Goal: Information Seeking & Learning: Check status

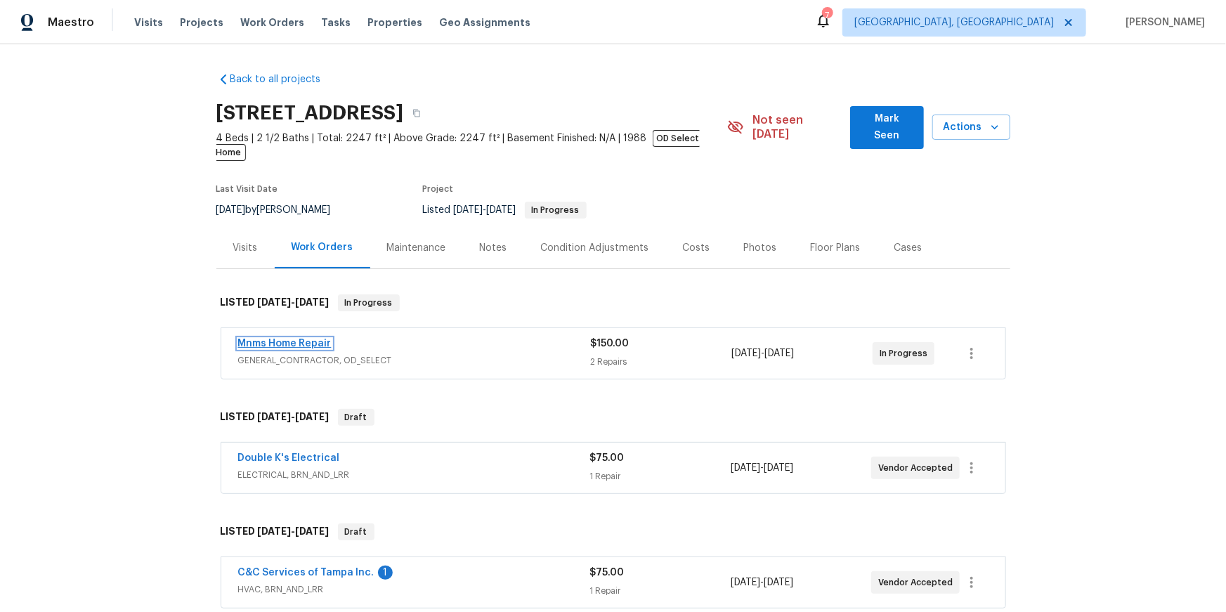
click at [275, 348] on link "Mnms Home Repair" at bounding box center [284, 344] width 93 height 10
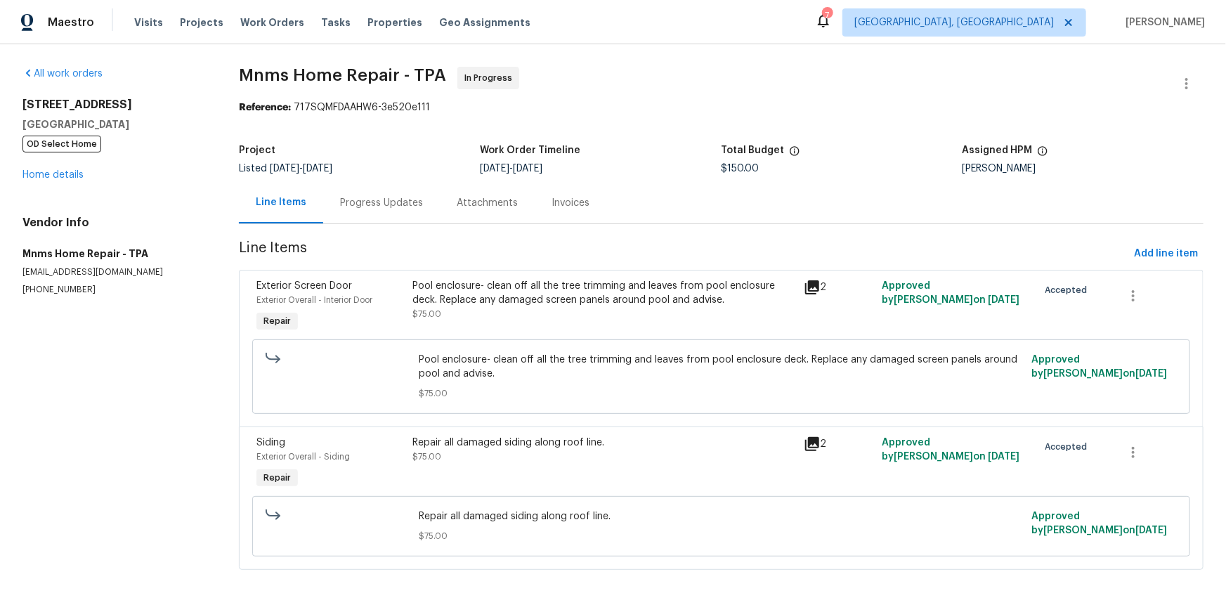
click at [398, 214] on div "Progress Updates" at bounding box center [381, 202] width 117 height 41
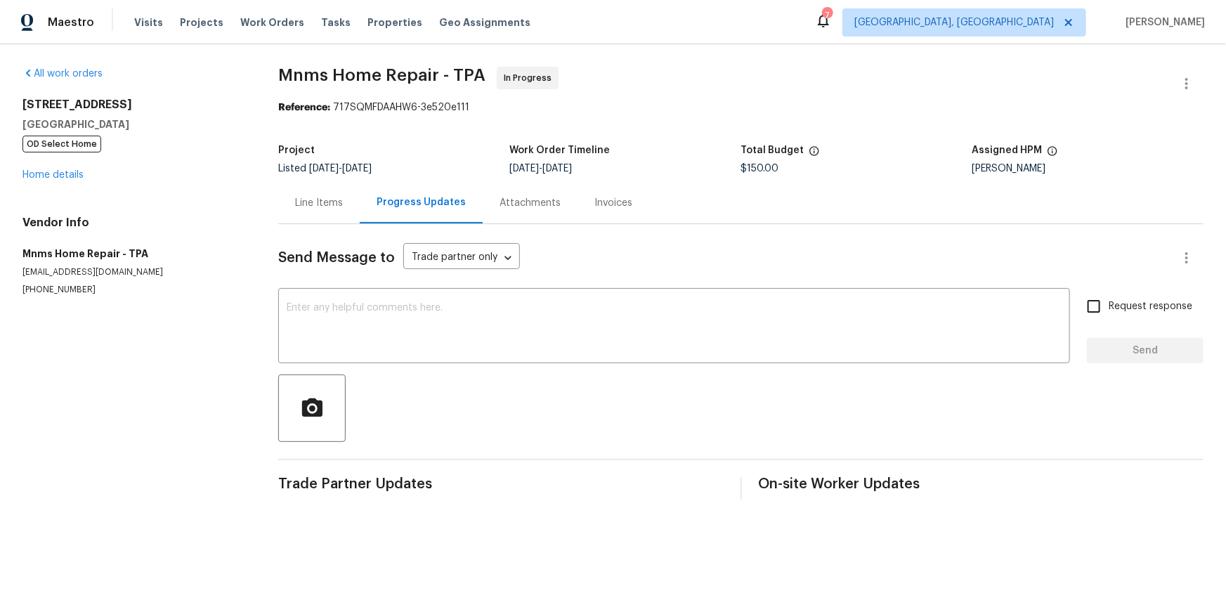
click at [322, 223] on div "Line Items" at bounding box center [318, 202] width 81 height 41
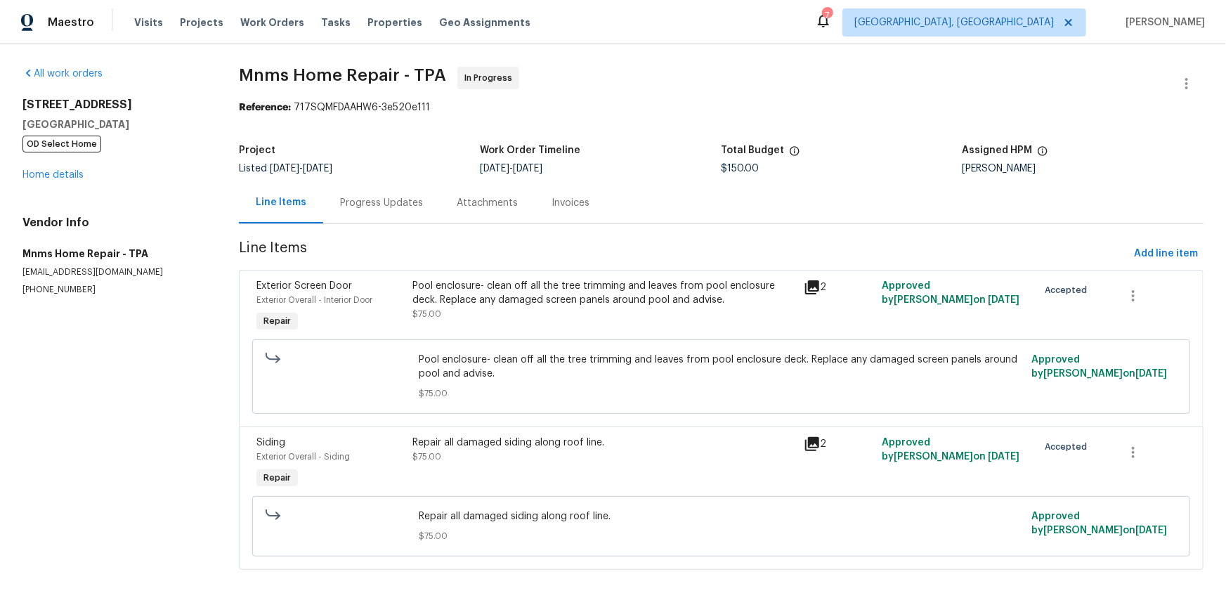
scroll to position [91, 0]
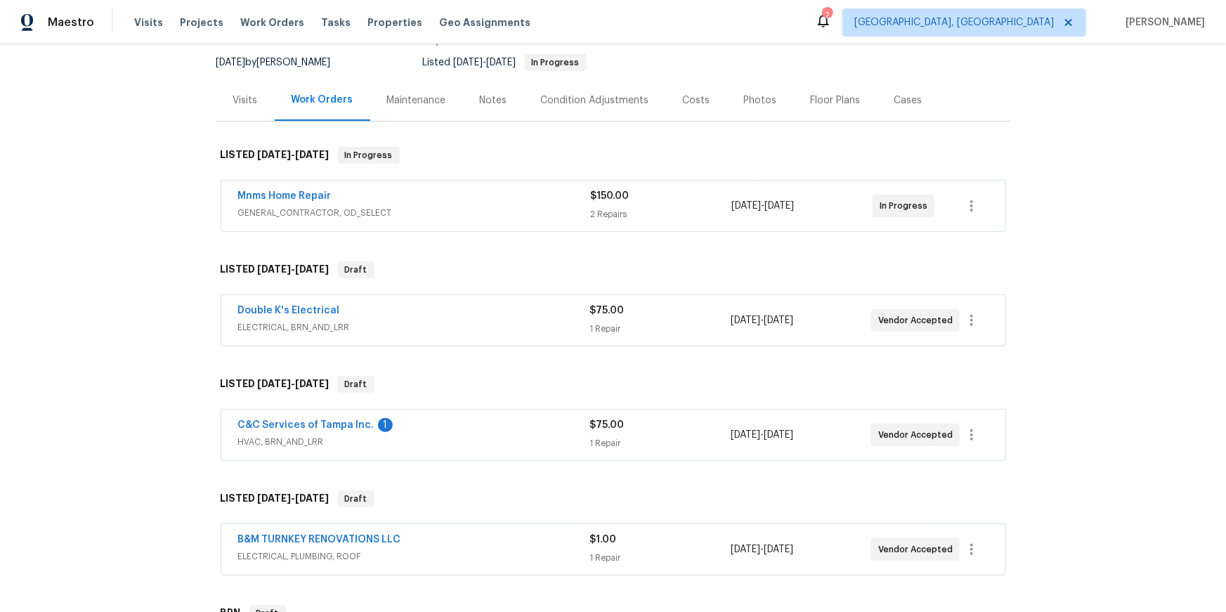
scroll to position [169, 0]
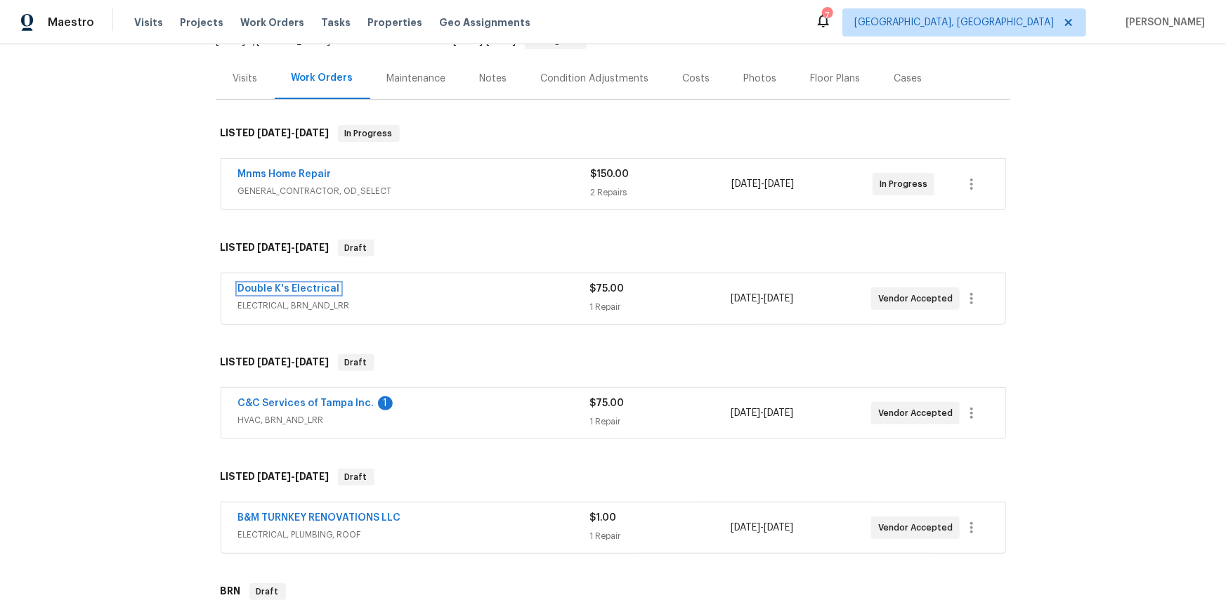
click at [321, 294] on link "Double K's Electrical" at bounding box center [289, 289] width 102 height 10
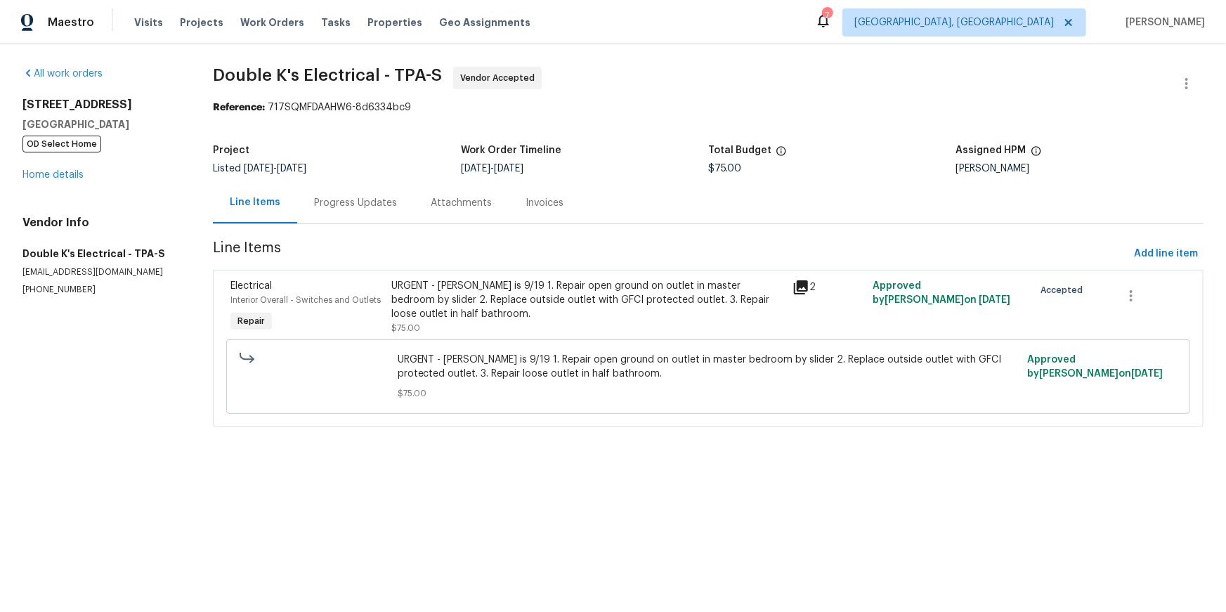
click at [358, 210] on div "Progress Updates" at bounding box center [355, 203] width 83 height 14
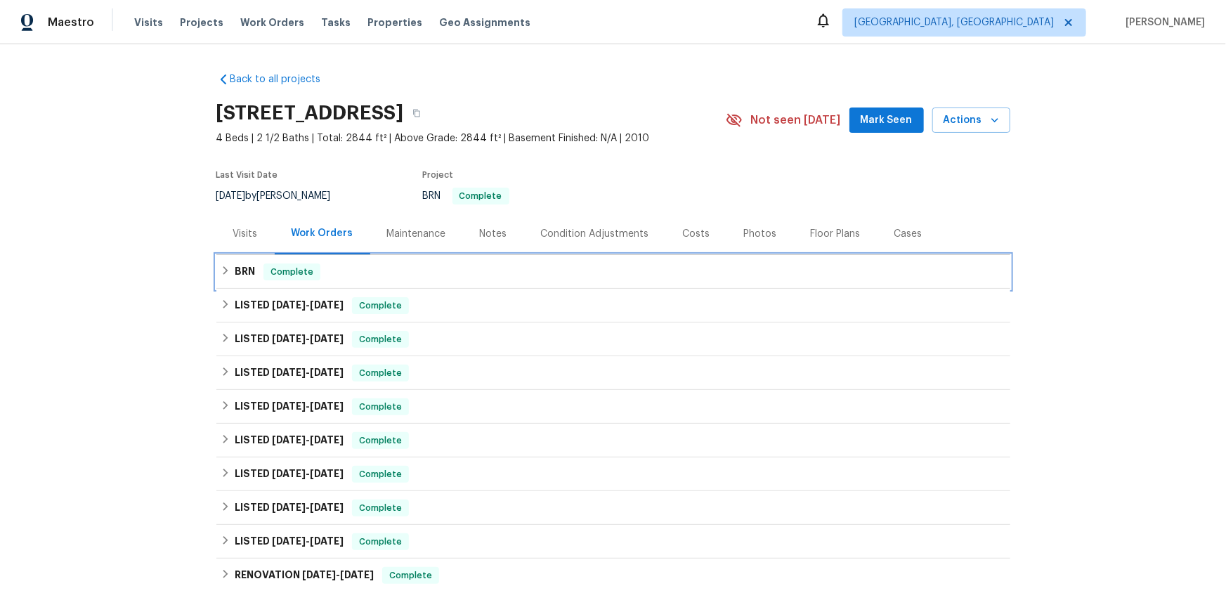
click at [238, 289] on div "BRN Complete" at bounding box center [613, 272] width 794 height 34
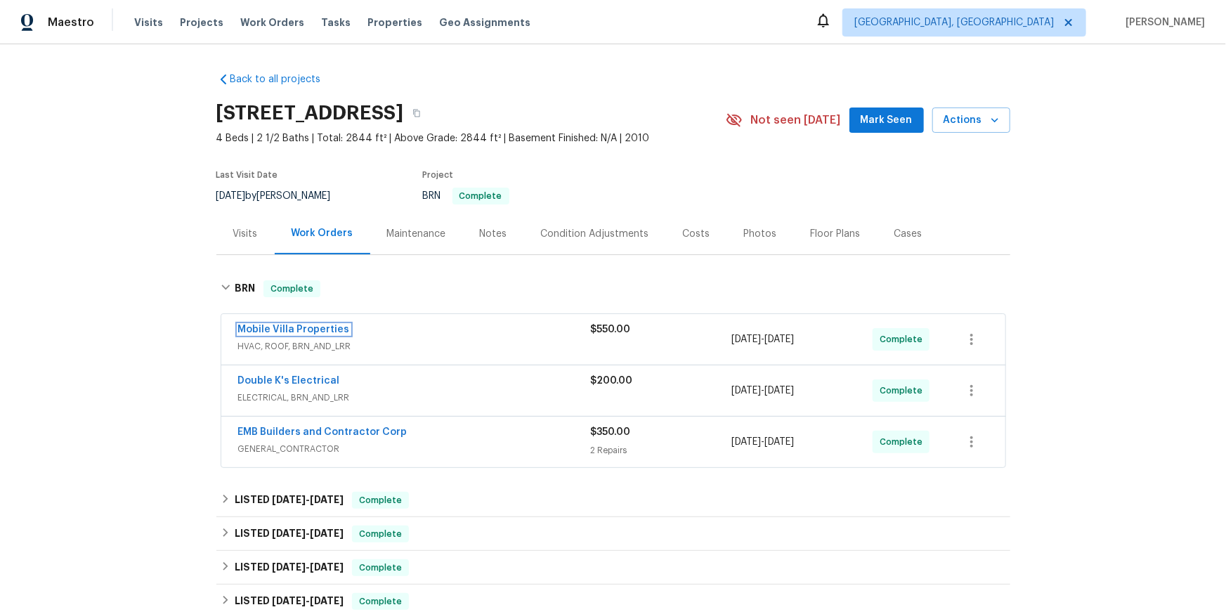
click at [336, 334] on link "Mobile Villa Properties" at bounding box center [294, 330] width 112 height 10
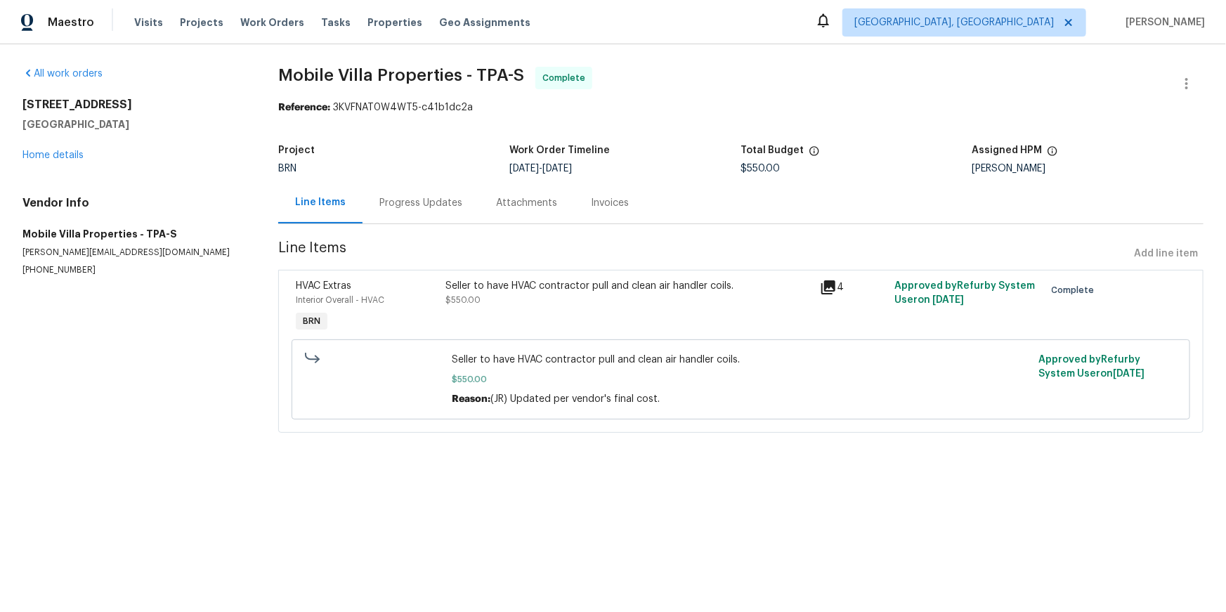
click at [835, 294] on icon at bounding box center [828, 287] width 14 height 14
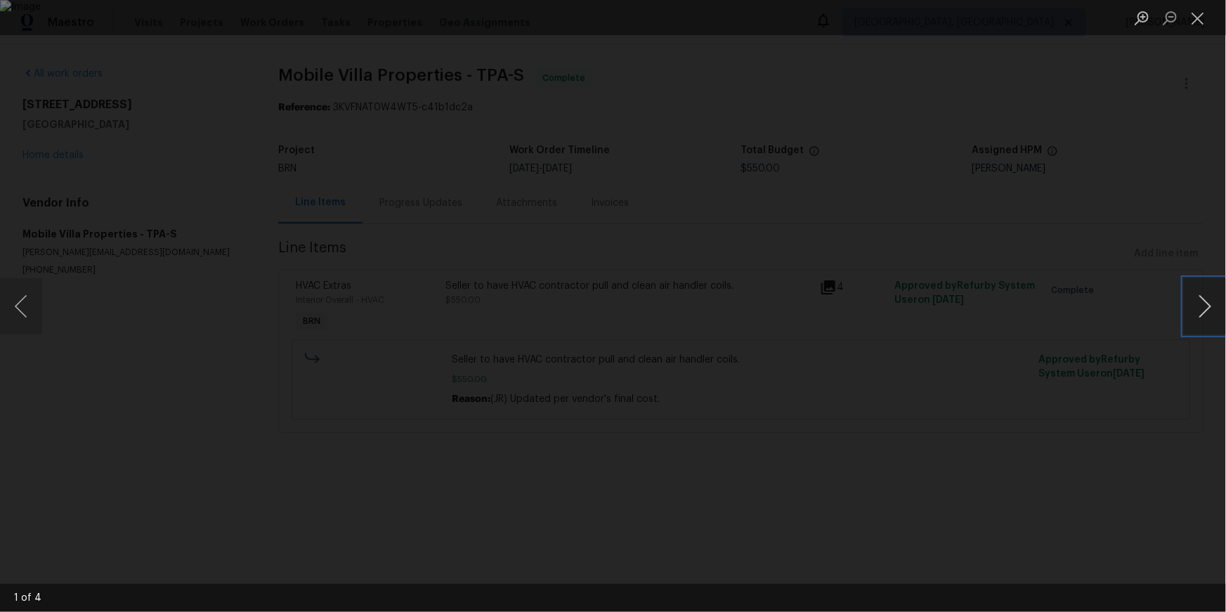
click at [1210, 325] on button "Next image" at bounding box center [1205, 306] width 42 height 56
click at [1210, 324] on button "Next image" at bounding box center [1205, 306] width 42 height 56
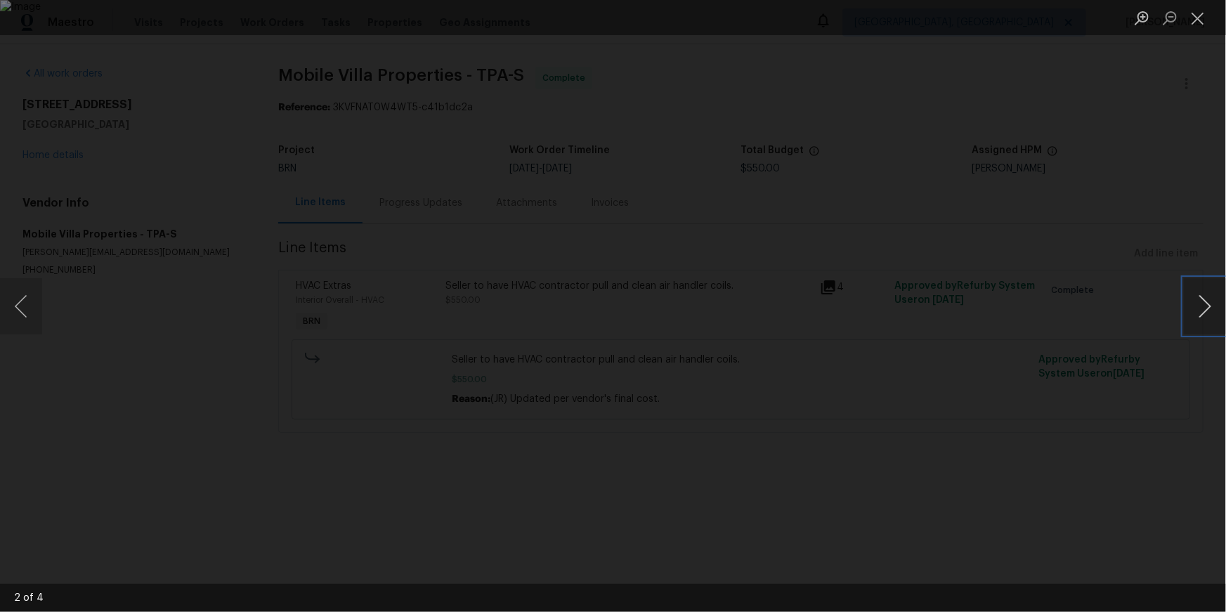
click at [1210, 324] on button "Next image" at bounding box center [1205, 306] width 42 height 56
click at [1209, 10] on button "Close lightbox" at bounding box center [1198, 18] width 28 height 25
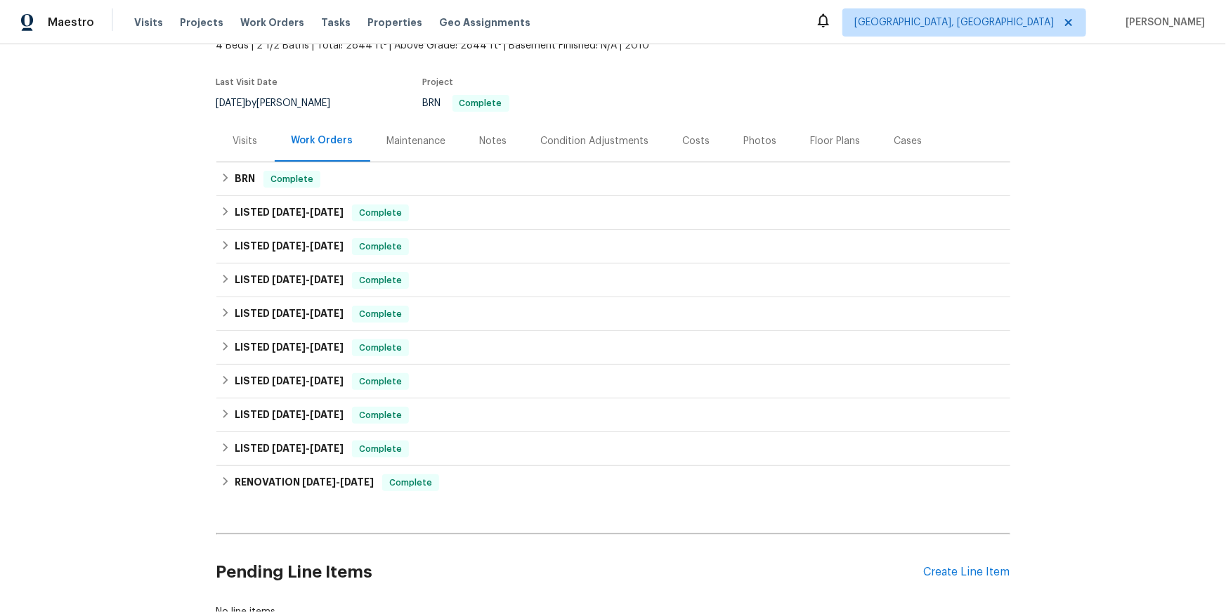
scroll to position [93, 0]
click at [230, 216] on icon at bounding box center [226, 211] width 10 height 10
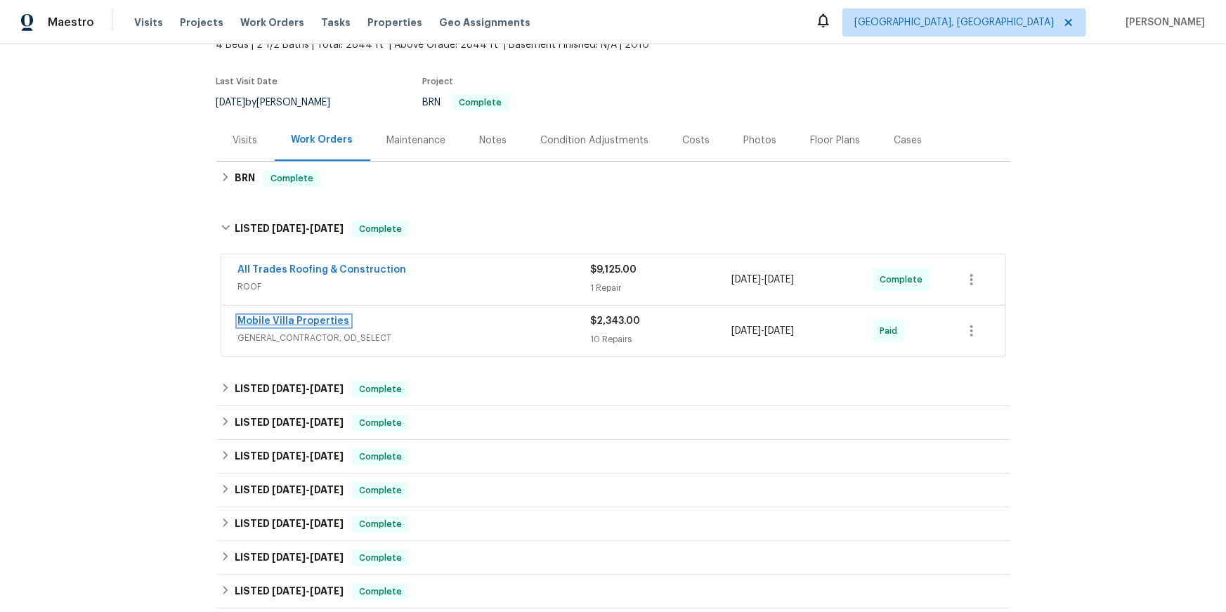
click at [327, 326] on link "Mobile Villa Properties" at bounding box center [294, 321] width 112 height 10
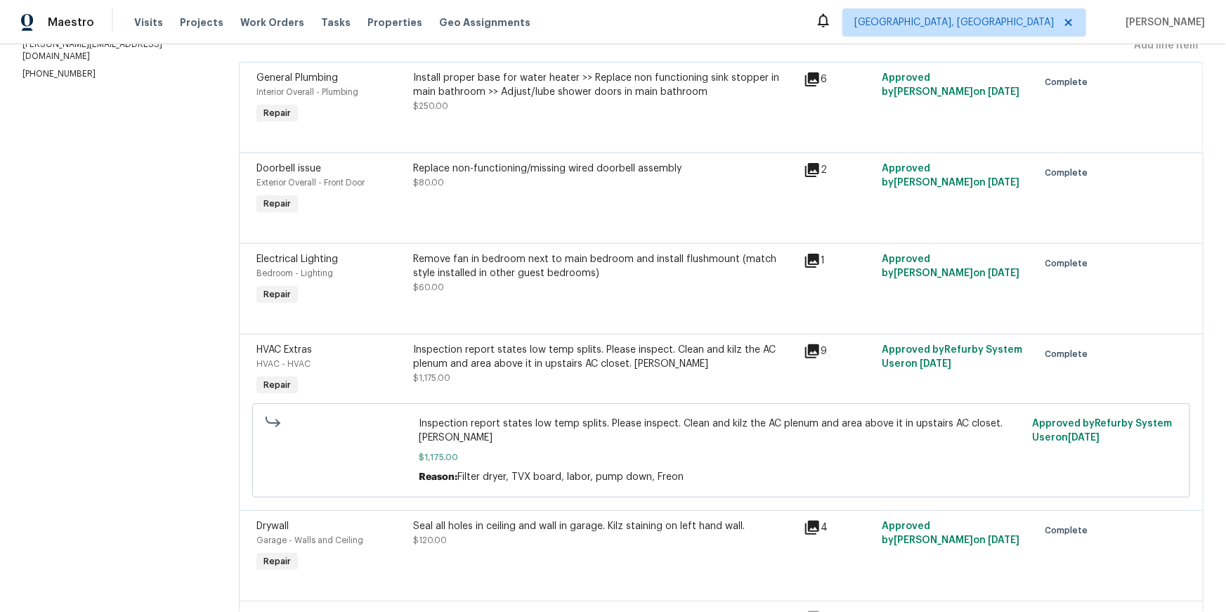
scroll to position [211, 0]
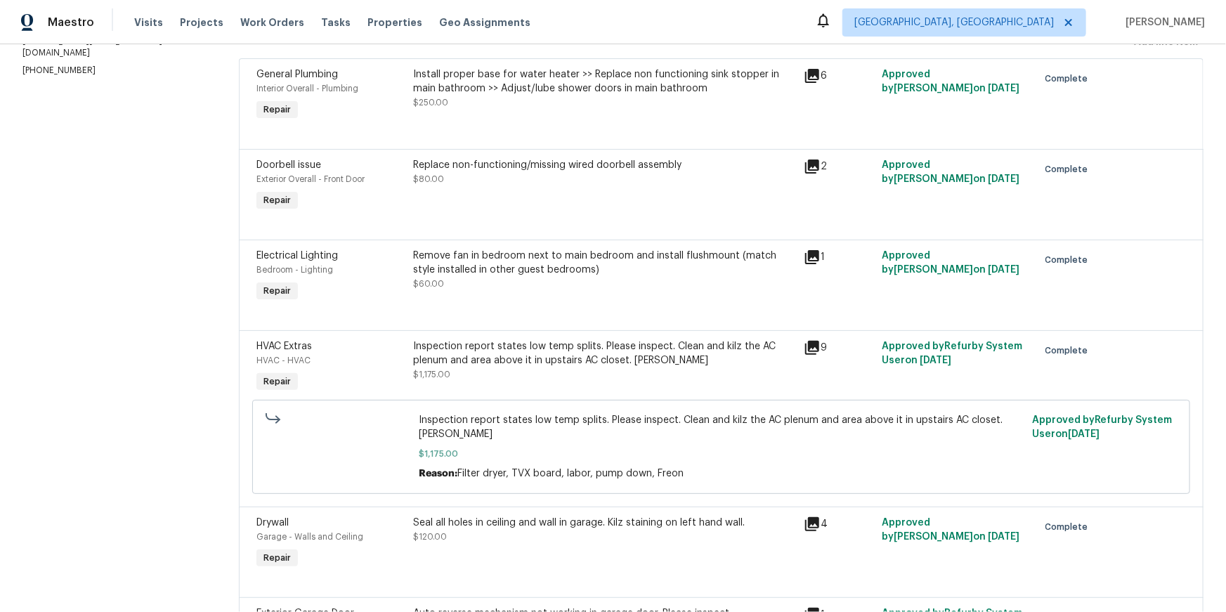
click at [816, 355] on icon at bounding box center [812, 348] width 14 height 14
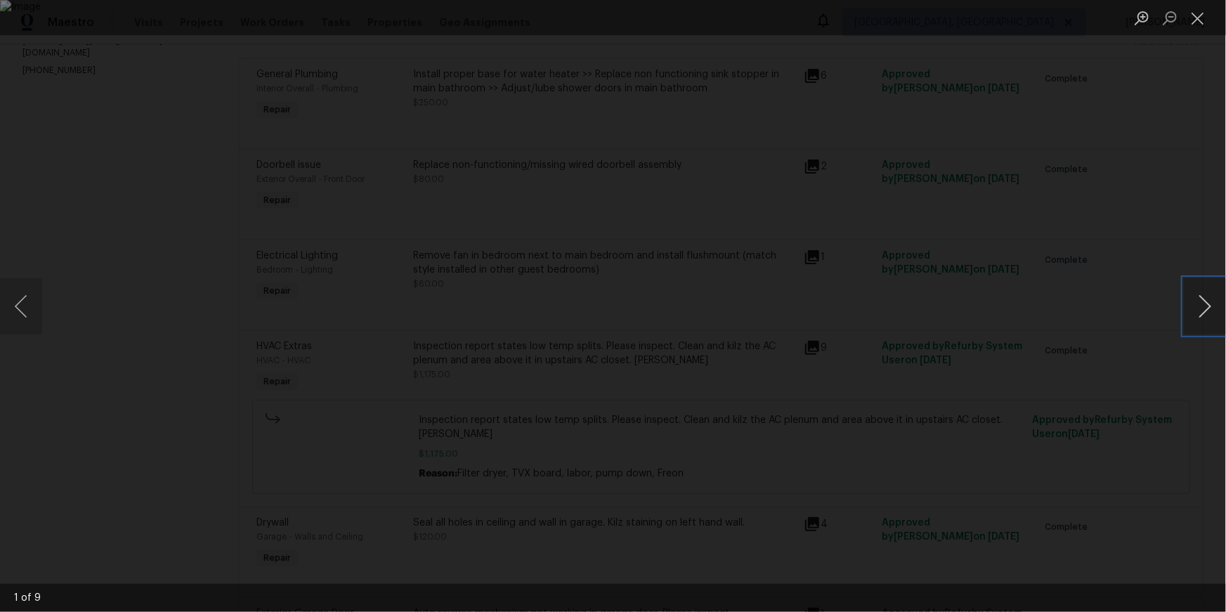
click at [1212, 304] on button "Next image" at bounding box center [1205, 306] width 42 height 56
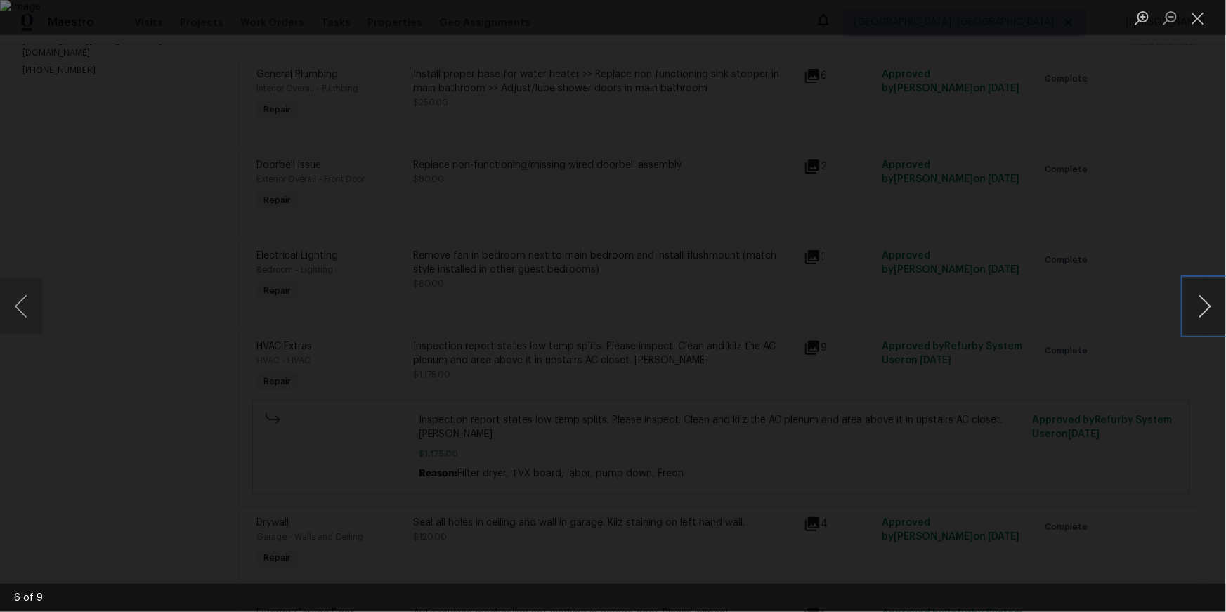
click at [1212, 304] on button "Next image" at bounding box center [1205, 306] width 42 height 56
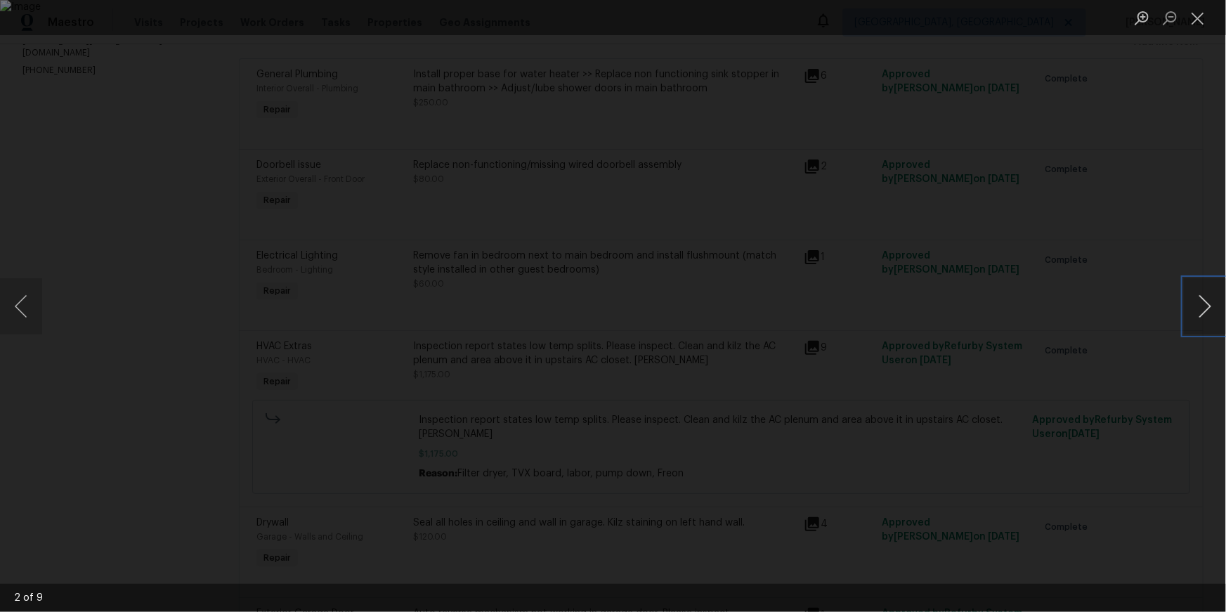
click at [1212, 304] on button "Next image" at bounding box center [1205, 306] width 42 height 56
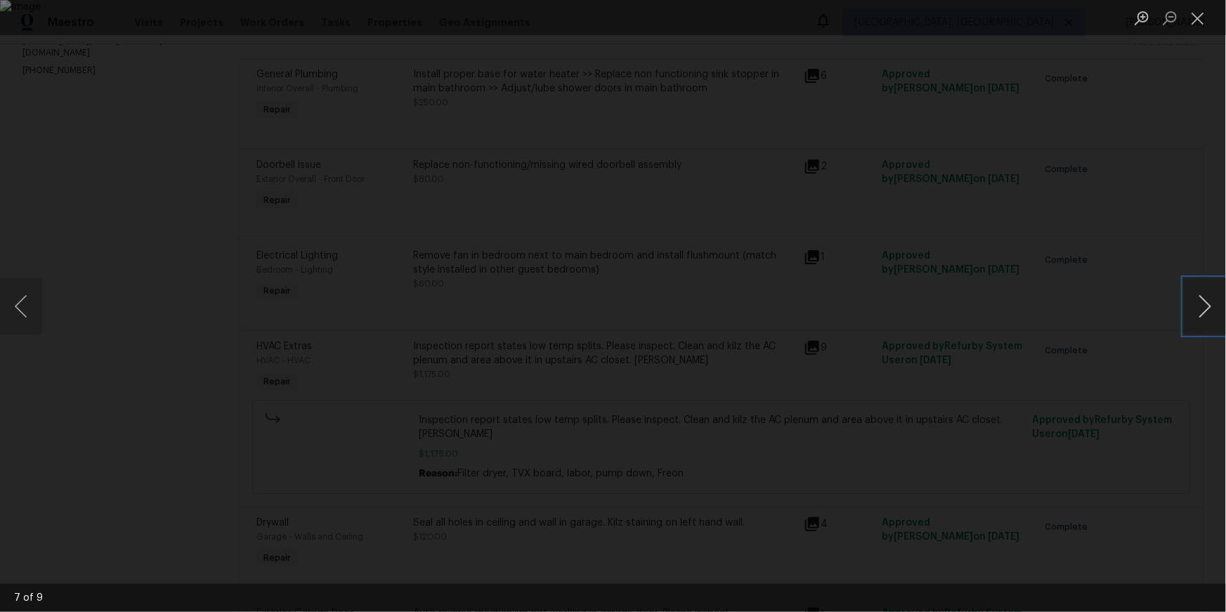
click at [1212, 304] on button "Next image" at bounding box center [1205, 306] width 42 height 56
click at [1205, 12] on button "Close lightbox" at bounding box center [1198, 18] width 28 height 25
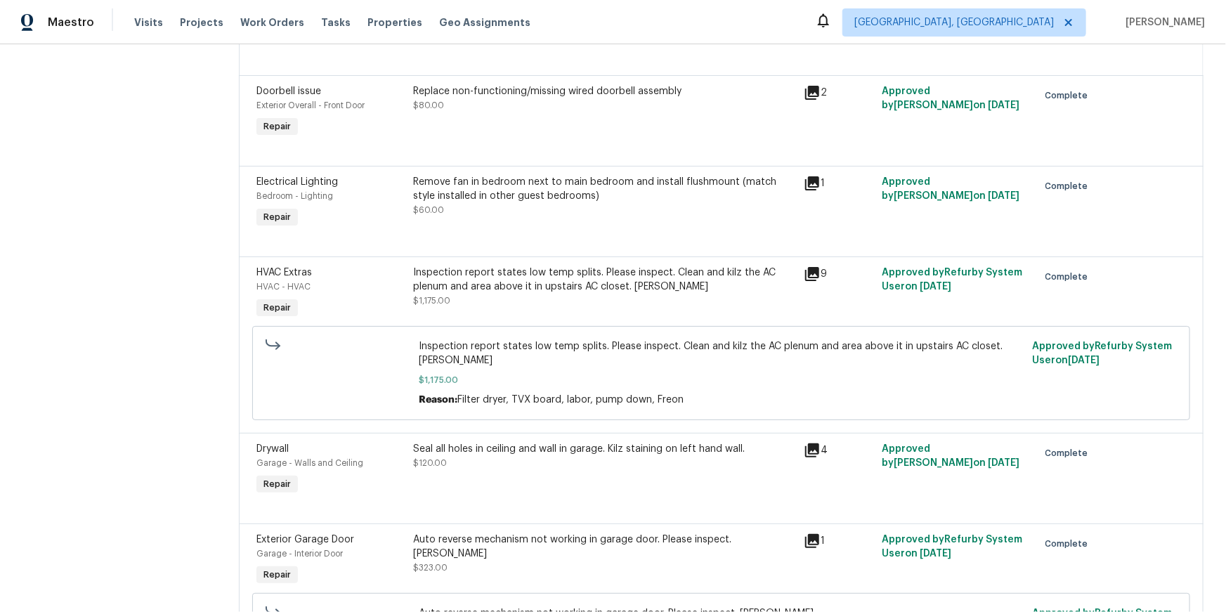
scroll to position [0, 0]
